Goal: Task Accomplishment & Management: Use online tool/utility

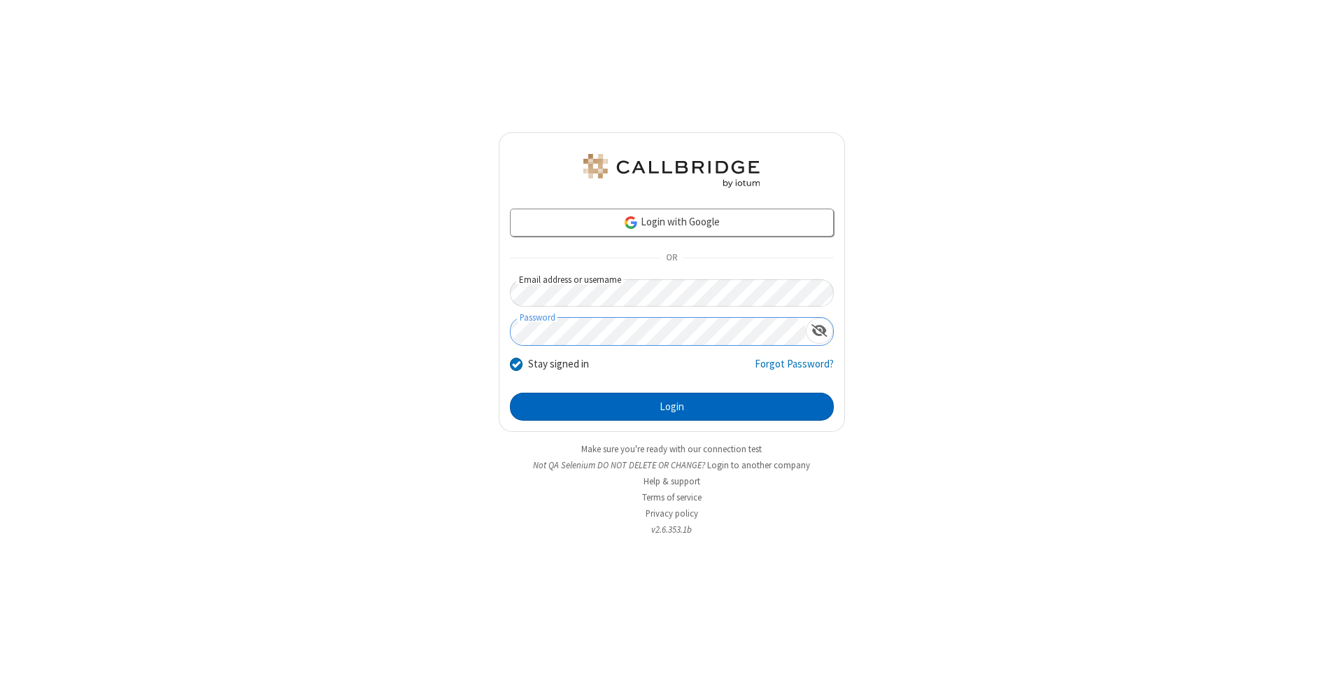
click at [672, 406] on button "Login" at bounding box center [672, 406] width 324 height 28
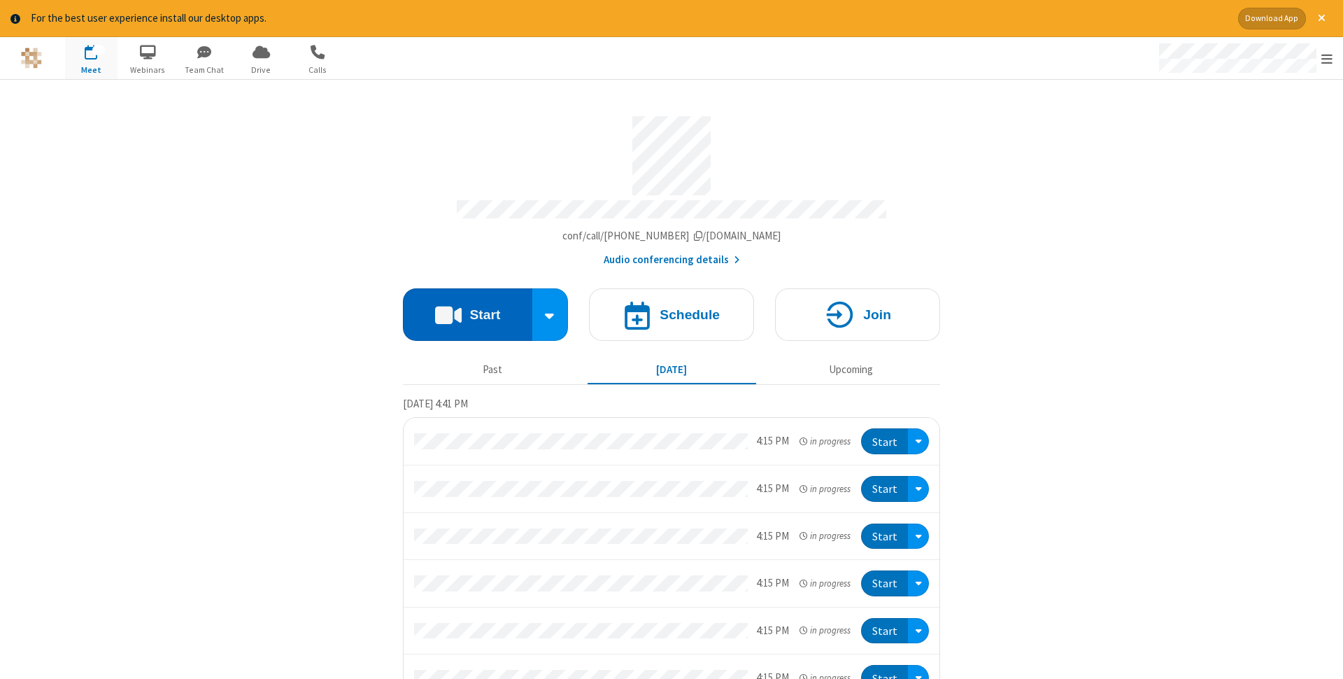
click at [467, 310] on button "Start" at bounding box center [467, 314] width 129 height 52
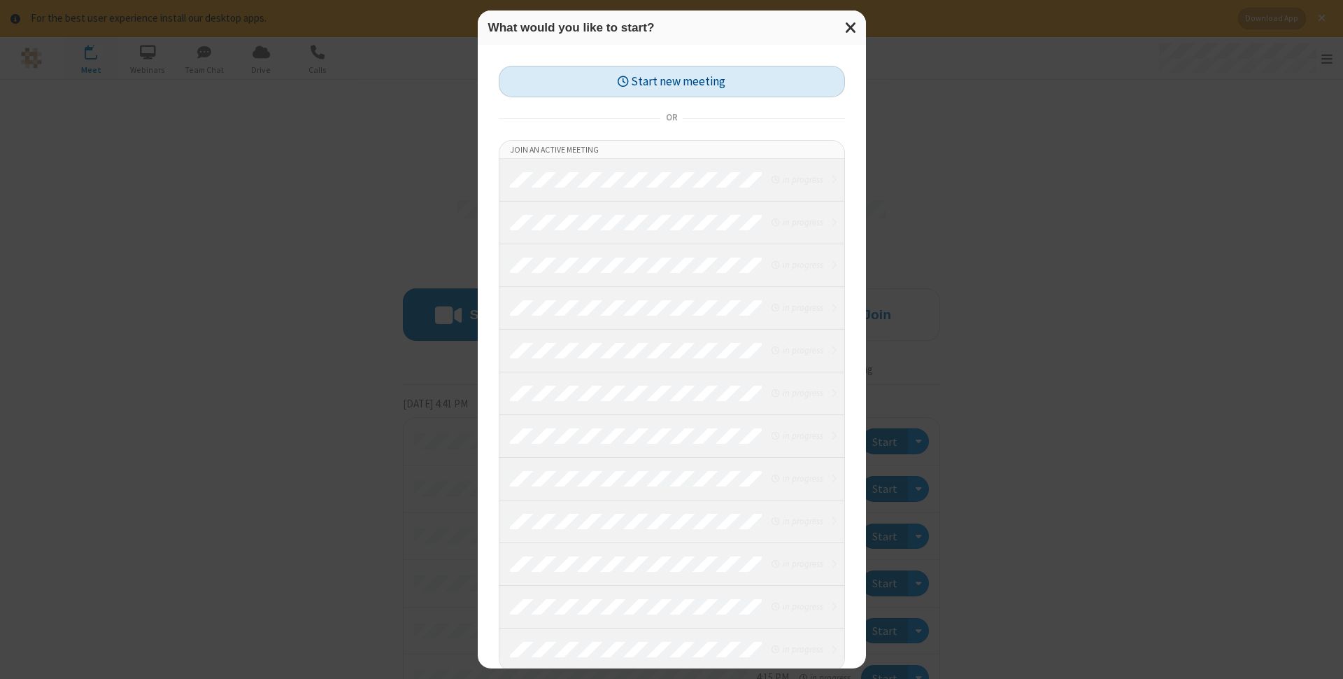
click at [672, 81] on button "Start new meeting" at bounding box center [672, 81] width 346 height 31
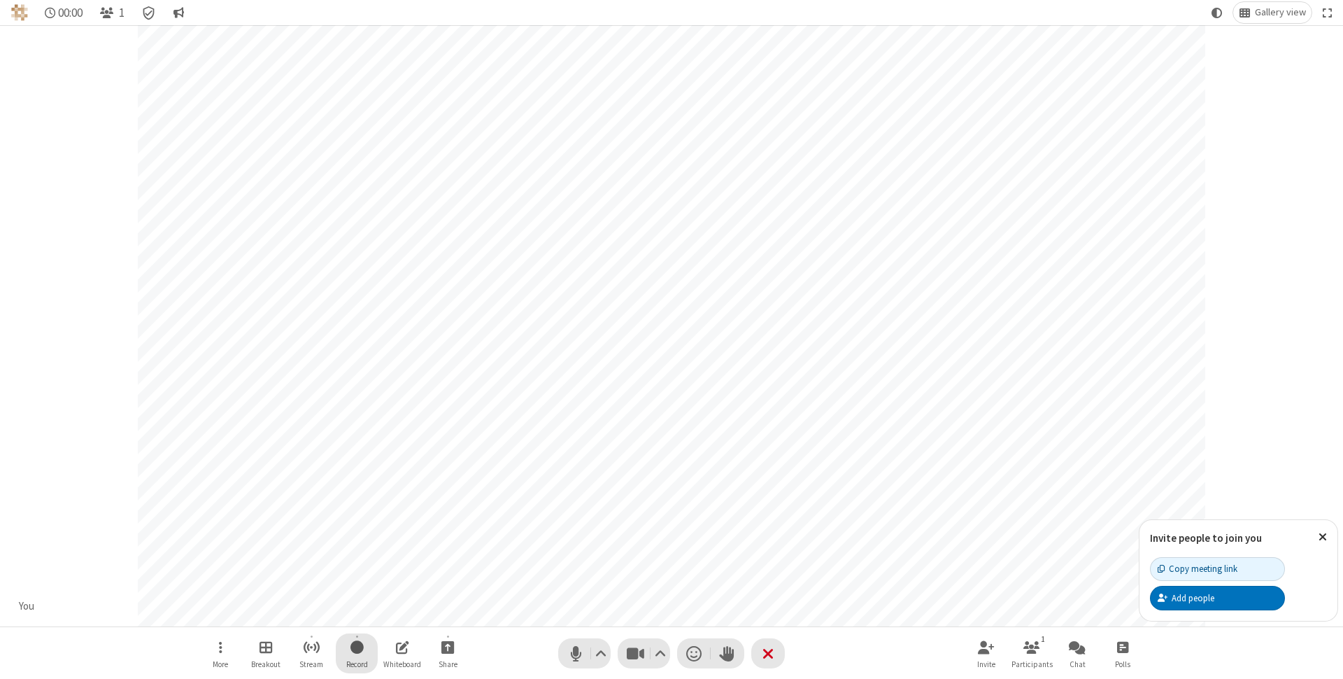
click at [357, 653] on span "Start recording" at bounding box center [356, 646] width 13 height 17
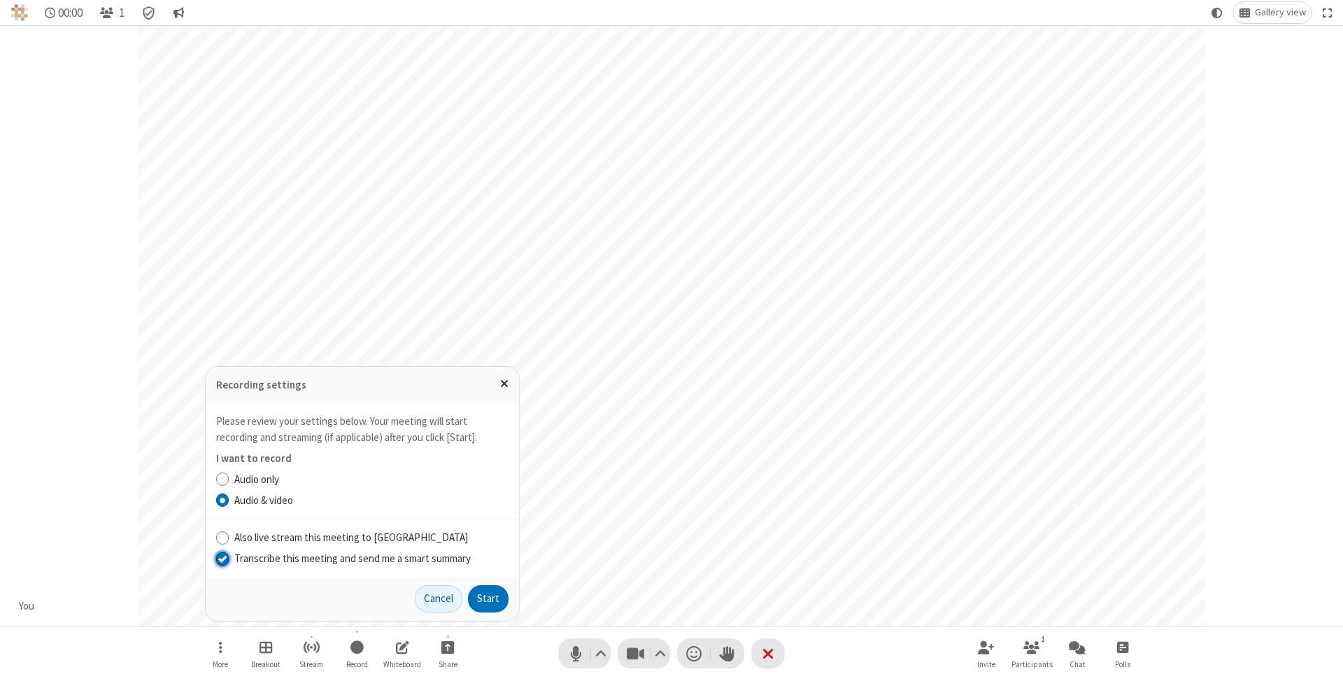
click at [222, 557] on input "Transcribe this meeting and send me a smart summary" at bounding box center [222, 557] width 13 height 15
click at [371, 499] on label "Audio & video" at bounding box center [371, 500] width 274 height 16
click at [229, 499] on input "Audio & video" at bounding box center [222, 499] width 13 height 15
click at [488, 598] on button "Start" at bounding box center [488, 599] width 41 height 28
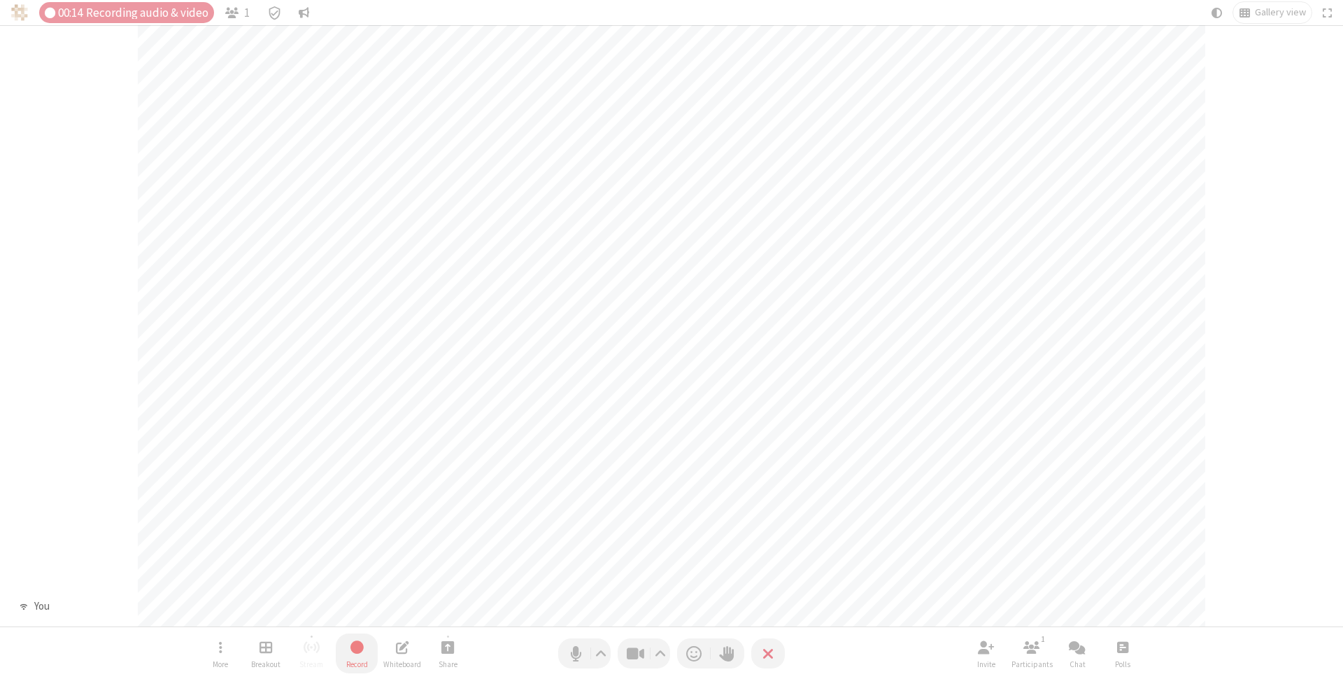
click at [357, 653] on span "Stop recording" at bounding box center [356, 647] width 17 height 18
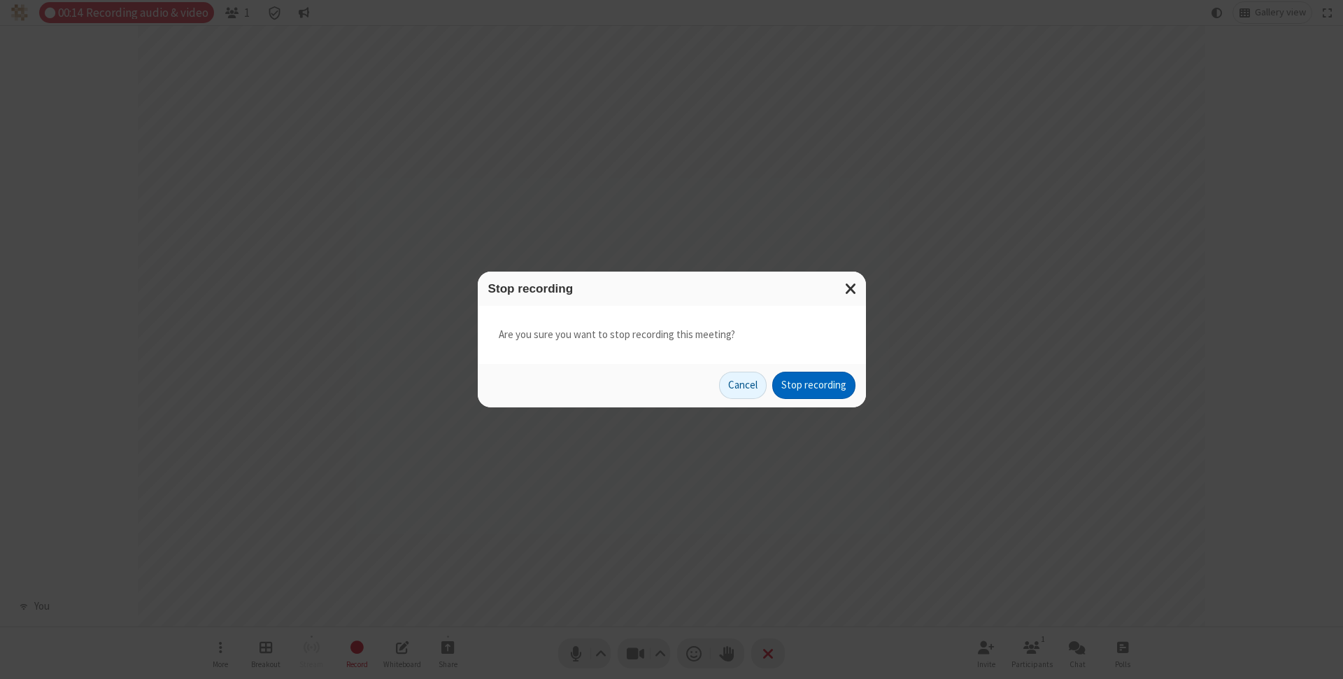
click at [814, 385] on button "Stop recording" at bounding box center [813, 385] width 83 height 28
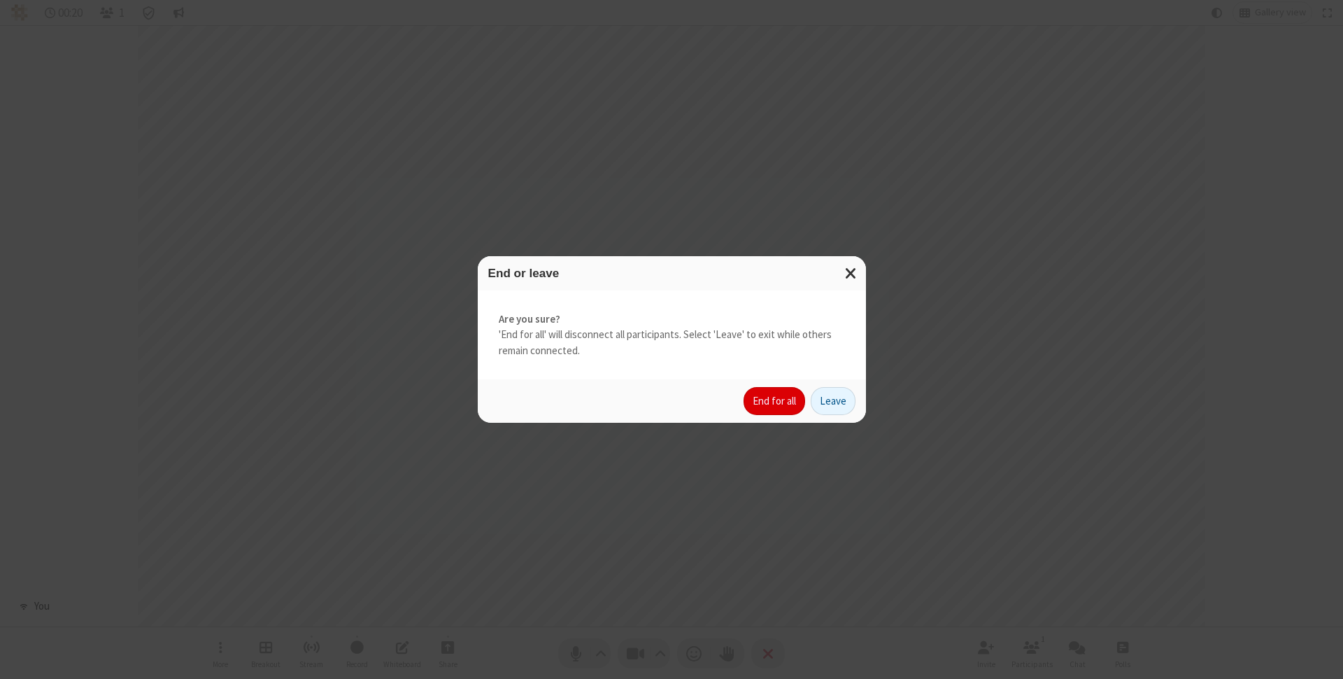
click at [775, 401] on button "End for all" at bounding box center [775, 401] width 62 height 28
